Goal: Navigation & Orientation: Find specific page/section

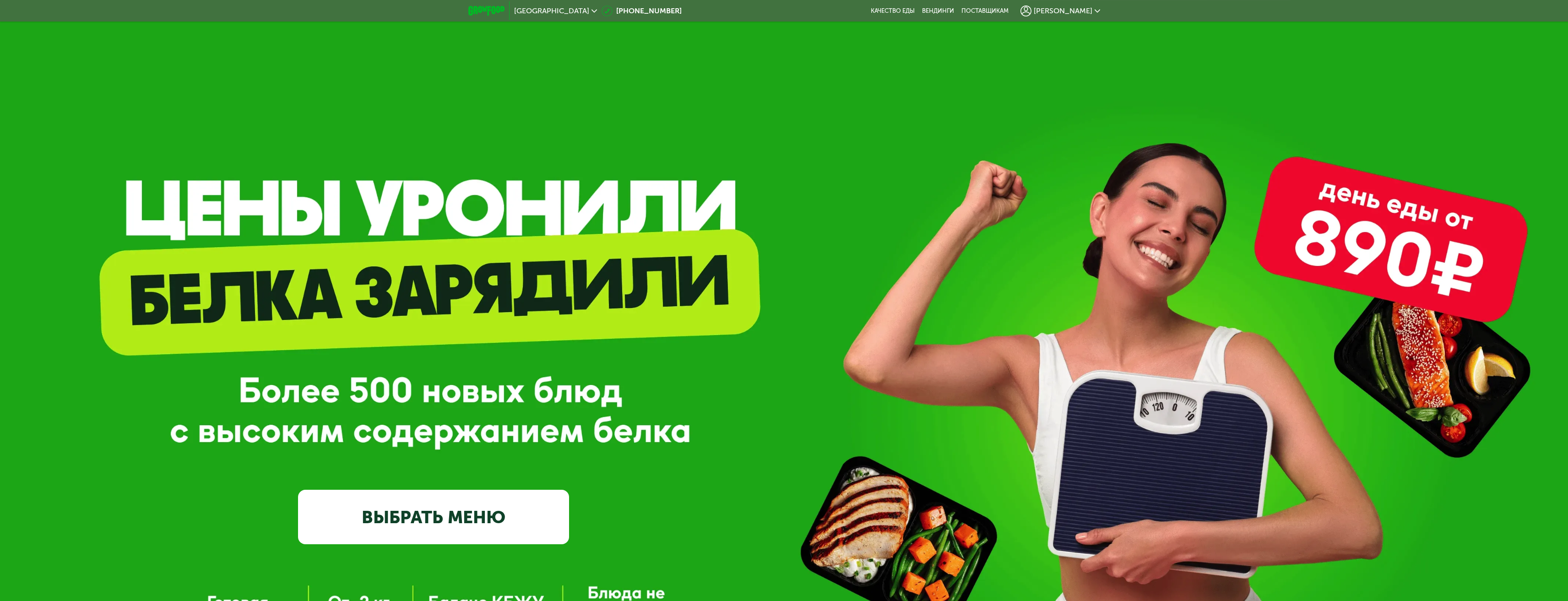
click at [1073, 4] on div "[PERSON_NAME]" at bounding box center [1060, 10] width 89 height 20
click at [1073, 9] on span "[PERSON_NAME]" at bounding box center [1063, 11] width 59 height 7
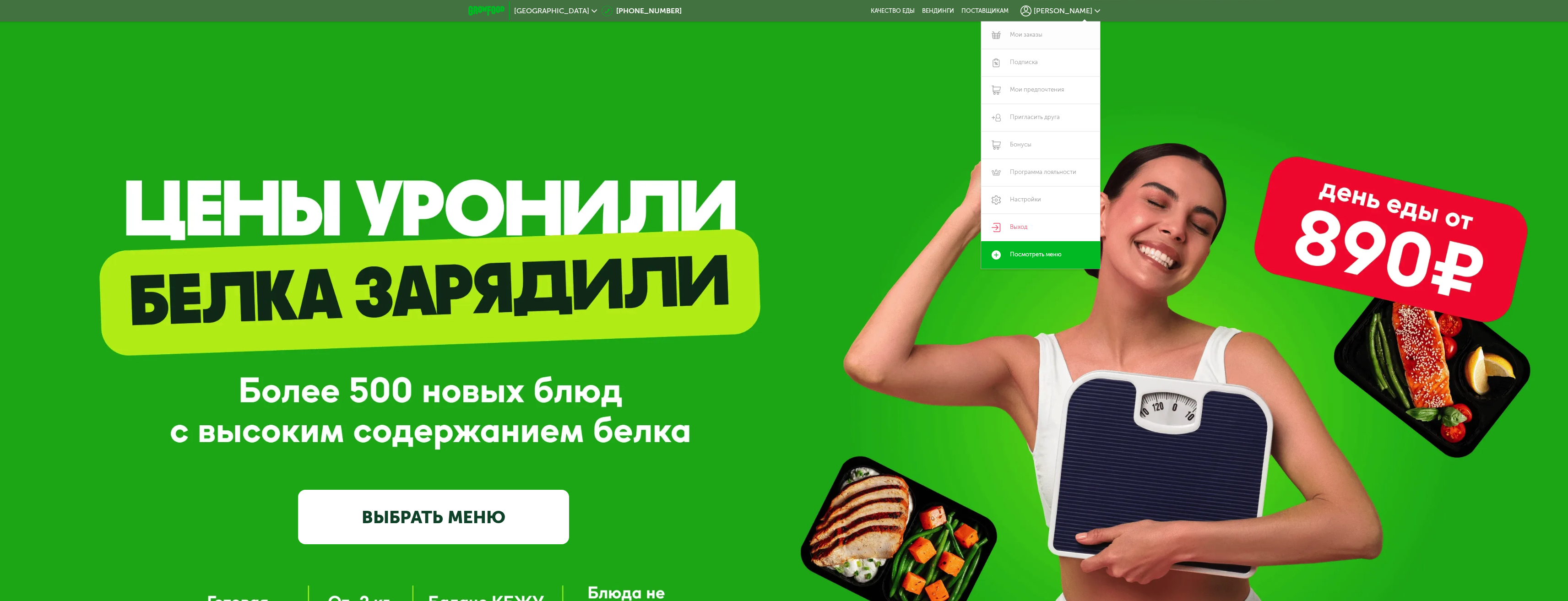
click at [1009, 37] on link "Мои заказы" at bounding box center [1040, 35] width 119 height 28
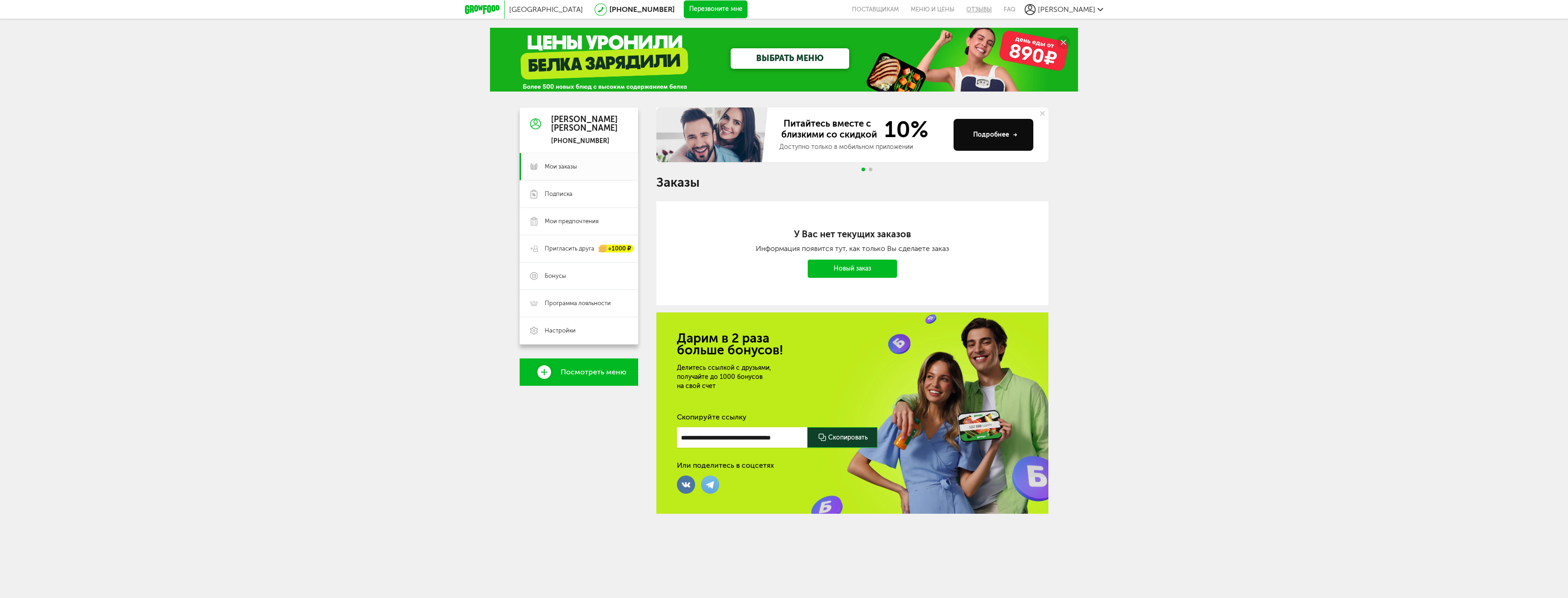
click at [995, 5] on link "Отзывы" at bounding box center [979, 9] width 37 height 19
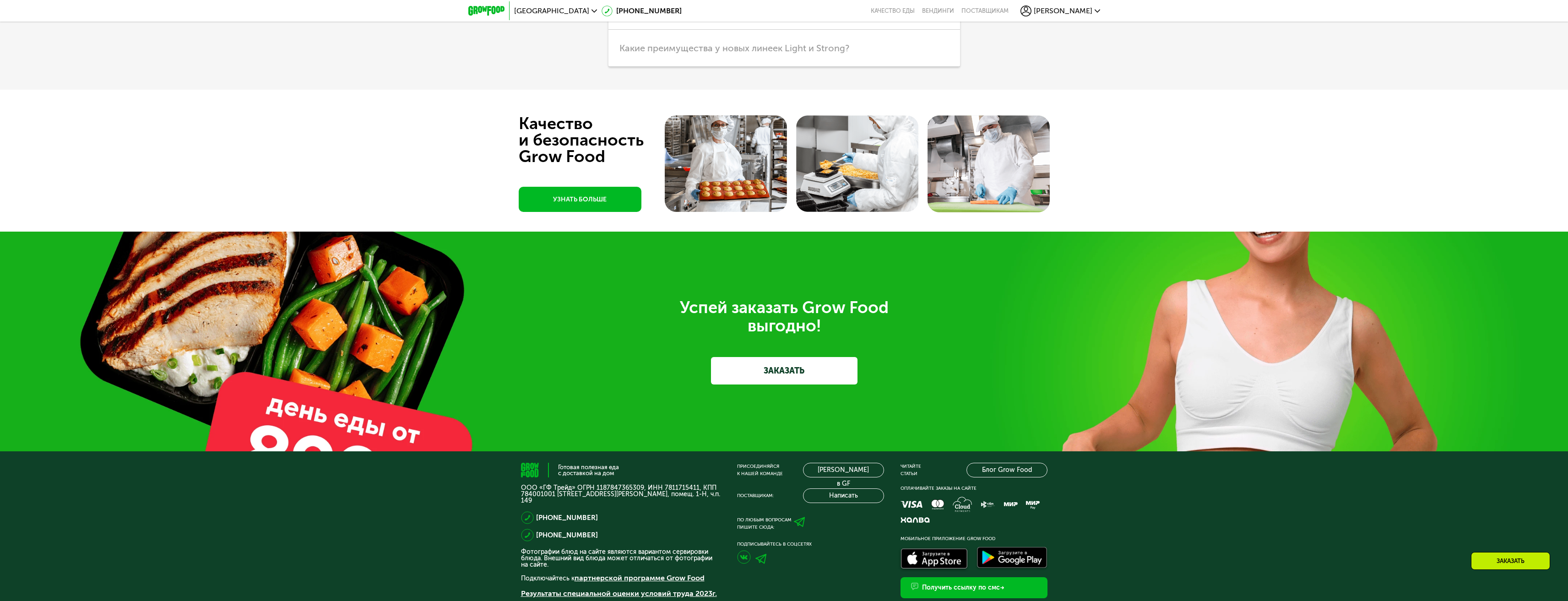
scroll to position [3306, 0]
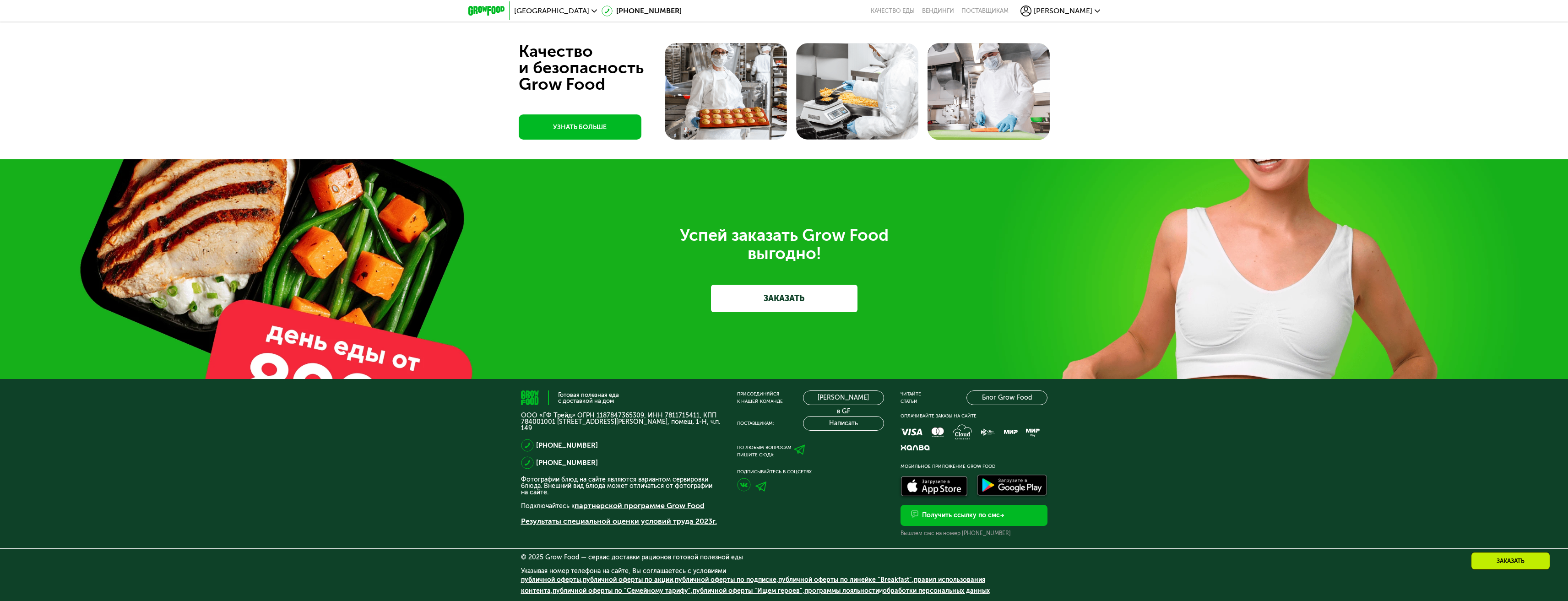
click at [798, 451] on use at bounding box center [799, 450] width 11 height 10
